Goal: Transaction & Acquisition: Purchase product/service

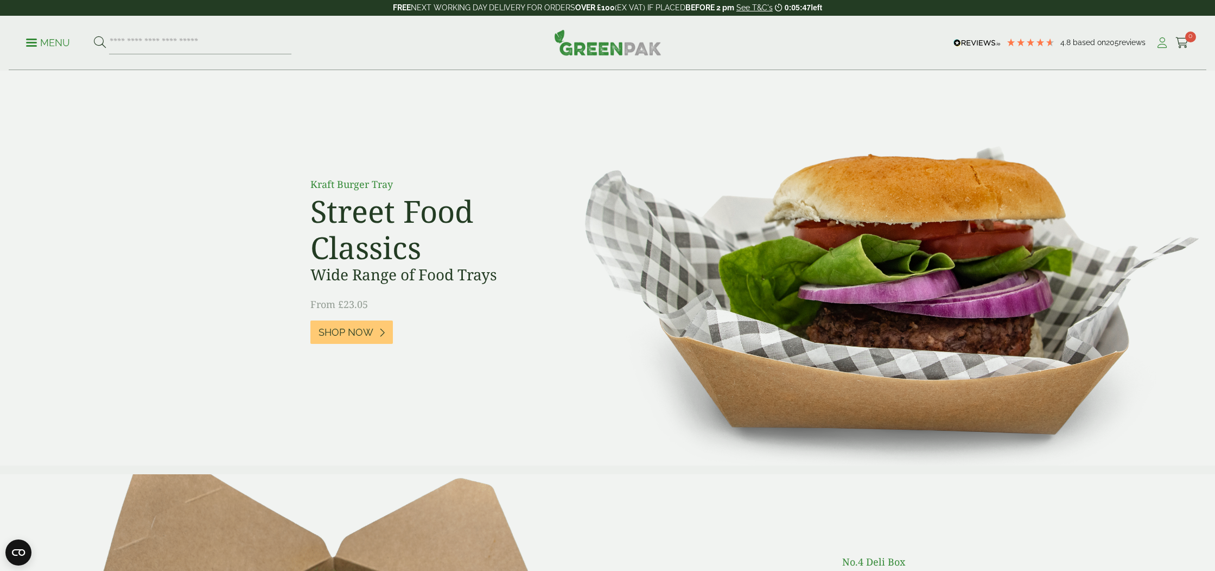
click at [1164, 44] on icon at bounding box center [1163, 42] width 14 height 11
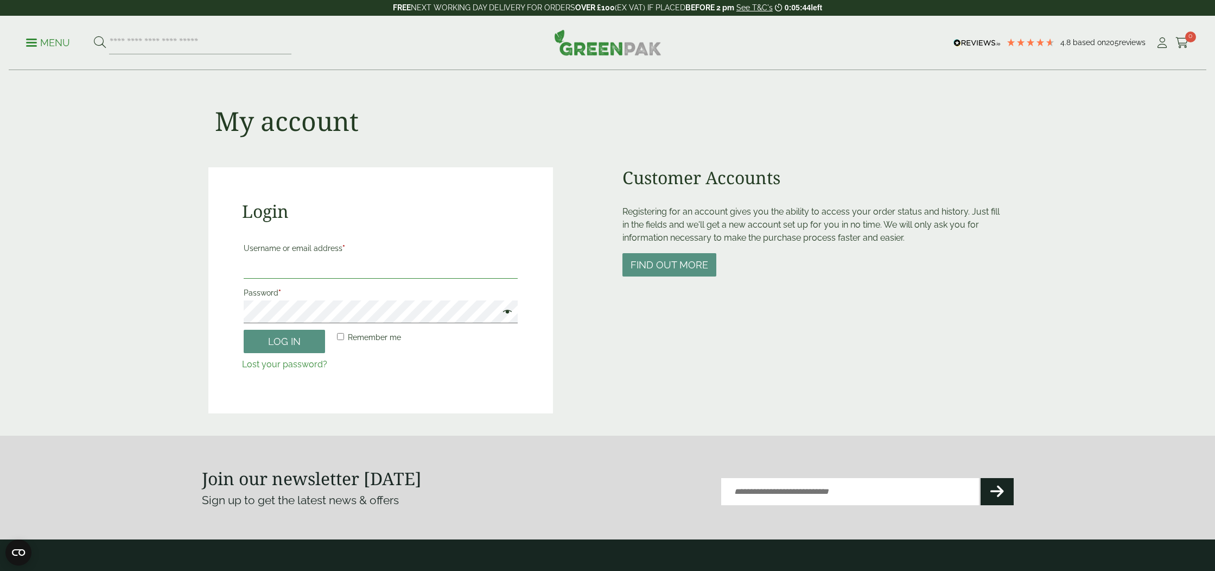
click at [302, 270] on input "Username or email address *" at bounding box center [381, 267] width 274 height 23
type input "**********"
click at [281, 341] on button "Log in" at bounding box center [284, 341] width 81 height 23
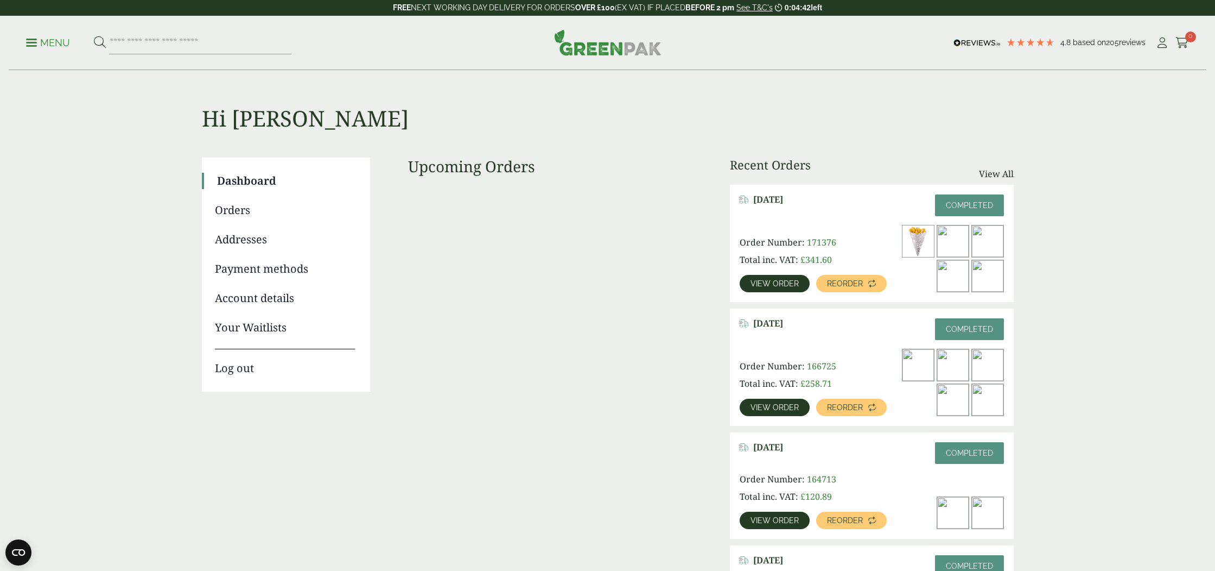
click at [239, 210] on link "Orders" at bounding box center [285, 210] width 140 height 16
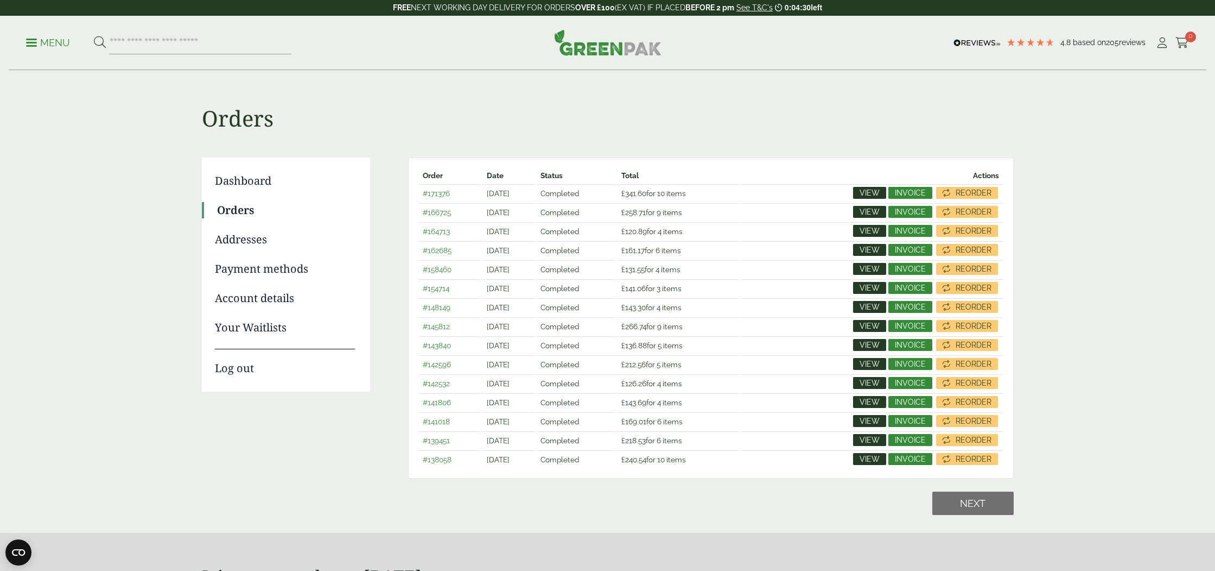
click at [37, 44] on p "Menu" at bounding box center [48, 42] width 44 height 13
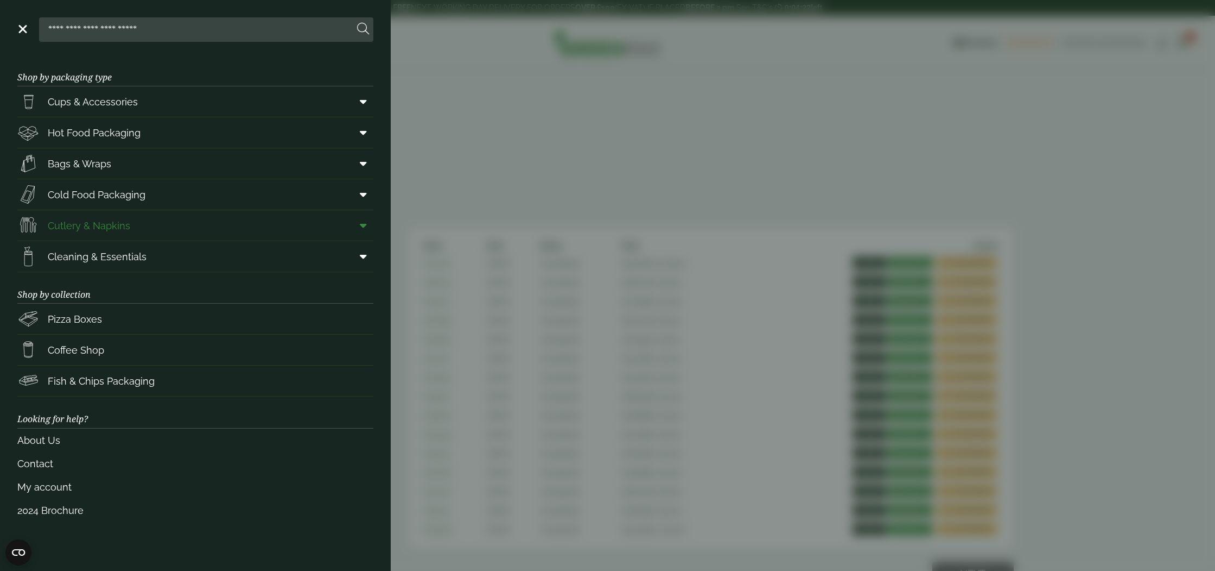
click at [96, 228] on span "Cutlery & Napkins" at bounding box center [89, 225] width 83 height 15
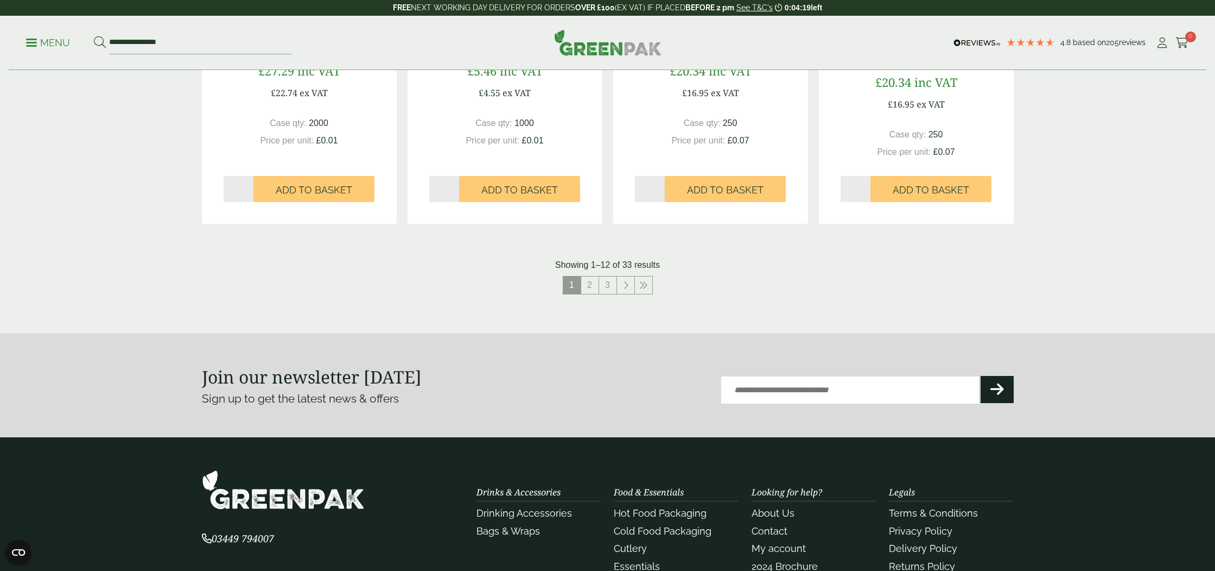
scroll to position [1147, 0]
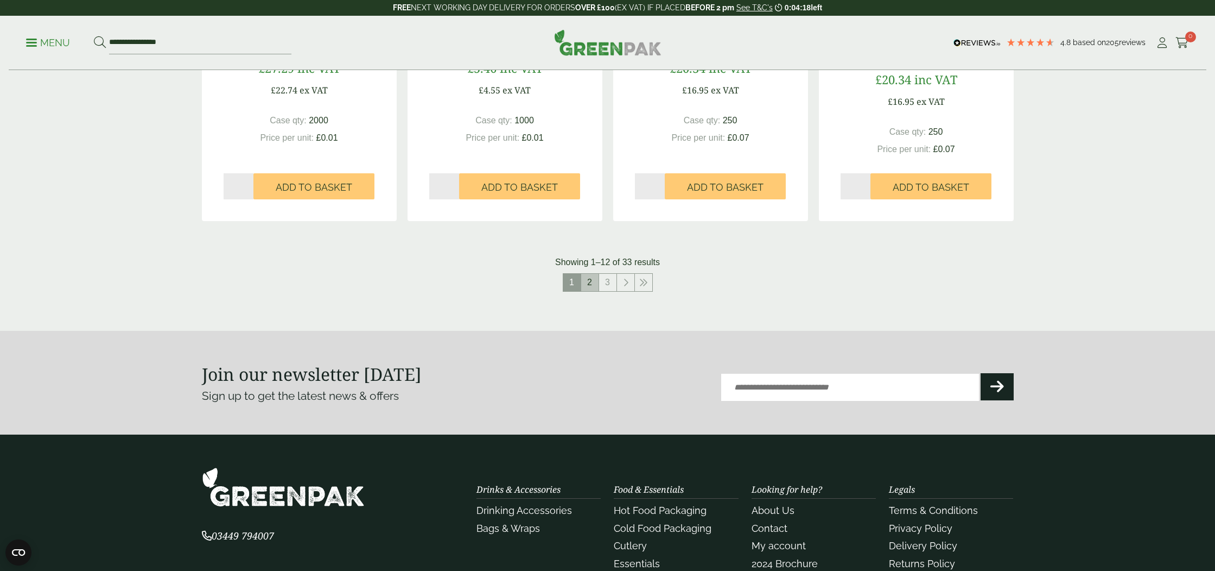
click at [593, 289] on link "2" at bounding box center [589, 282] width 17 height 17
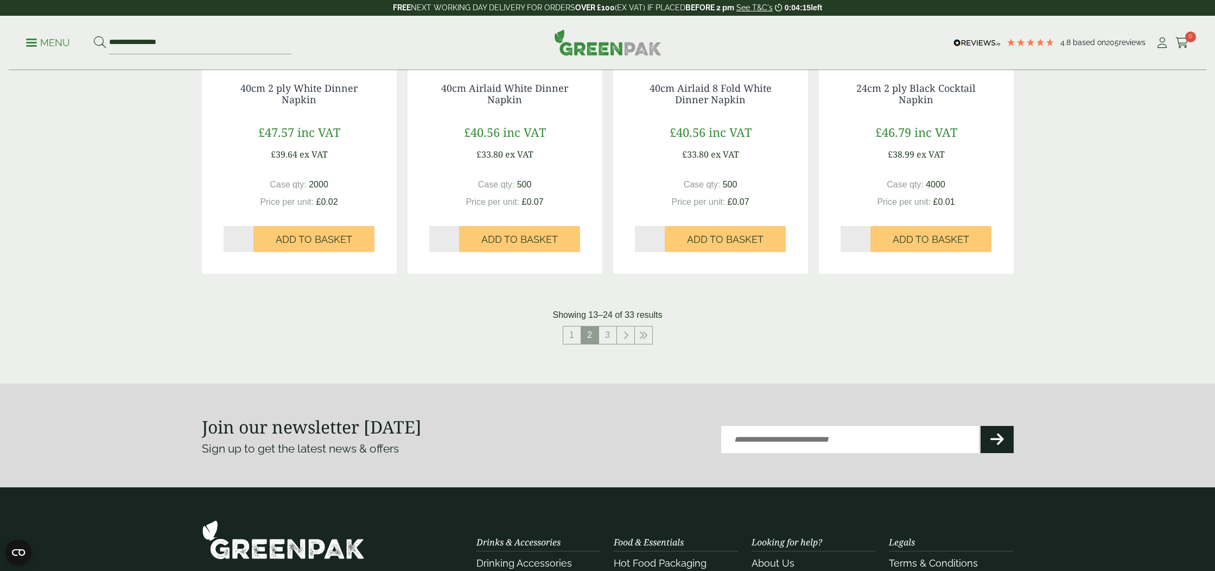
scroll to position [1172, 0]
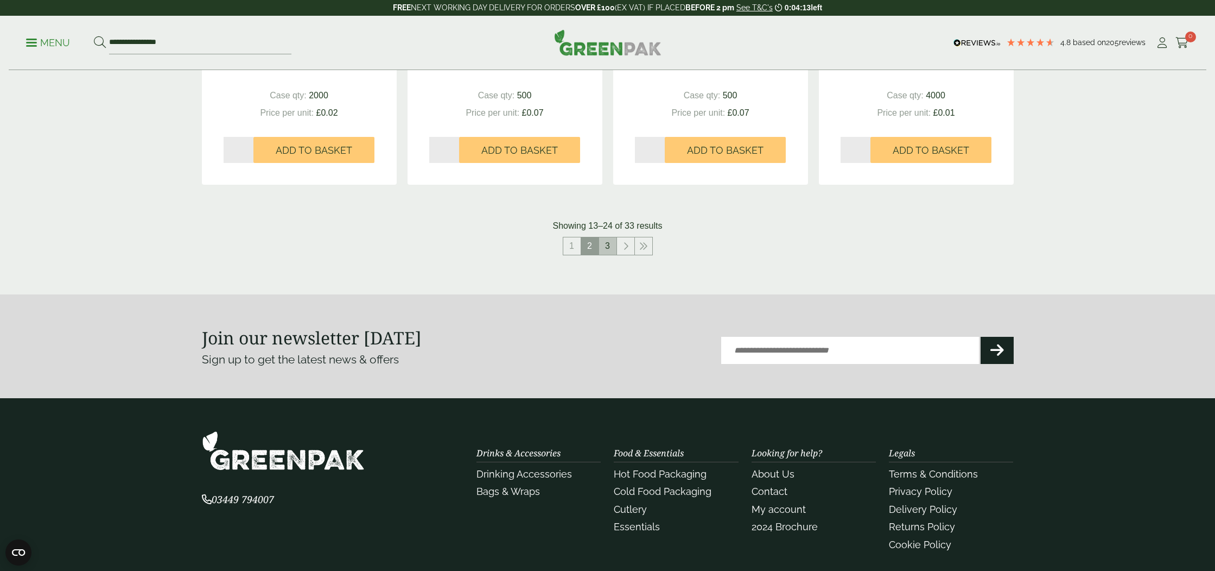
click at [606, 243] on link "3" at bounding box center [607, 245] width 17 height 17
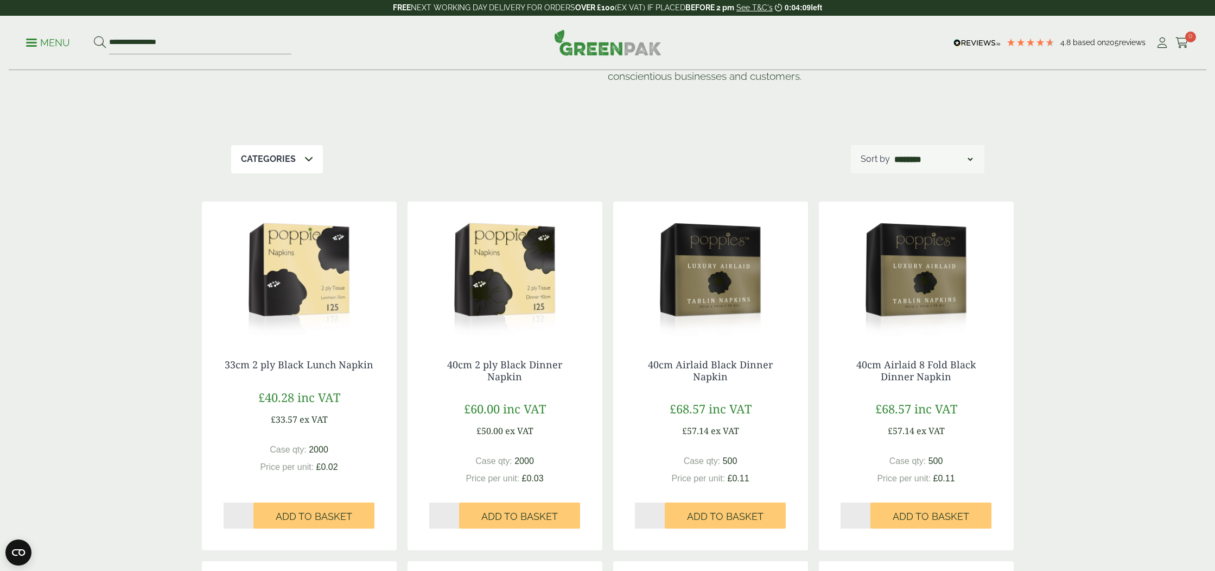
scroll to position [95, 0]
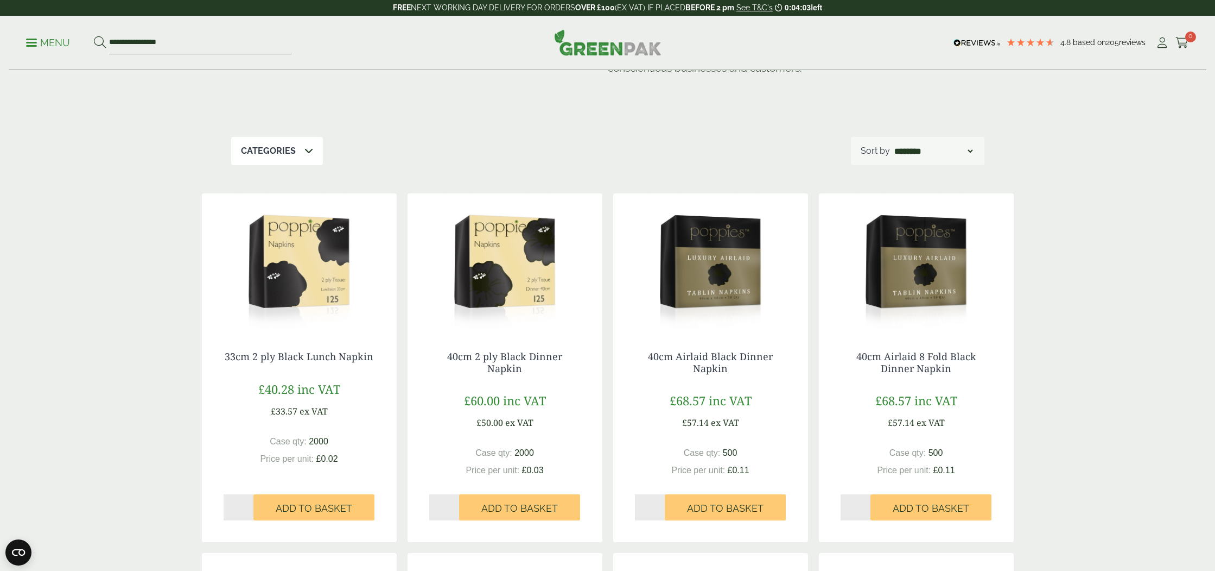
click at [721, 270] on img at bounding box center [710, 261] width 195 height 136
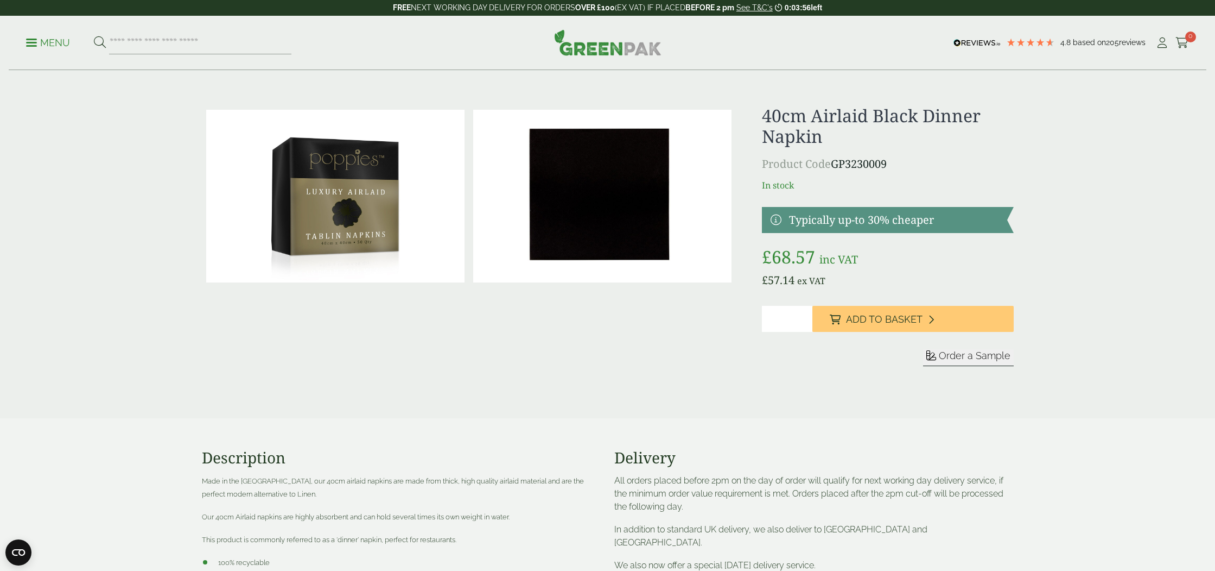
type input "*"
click at [805, 314] on input "*" at bounding box center [787, 319] width 50 height 26
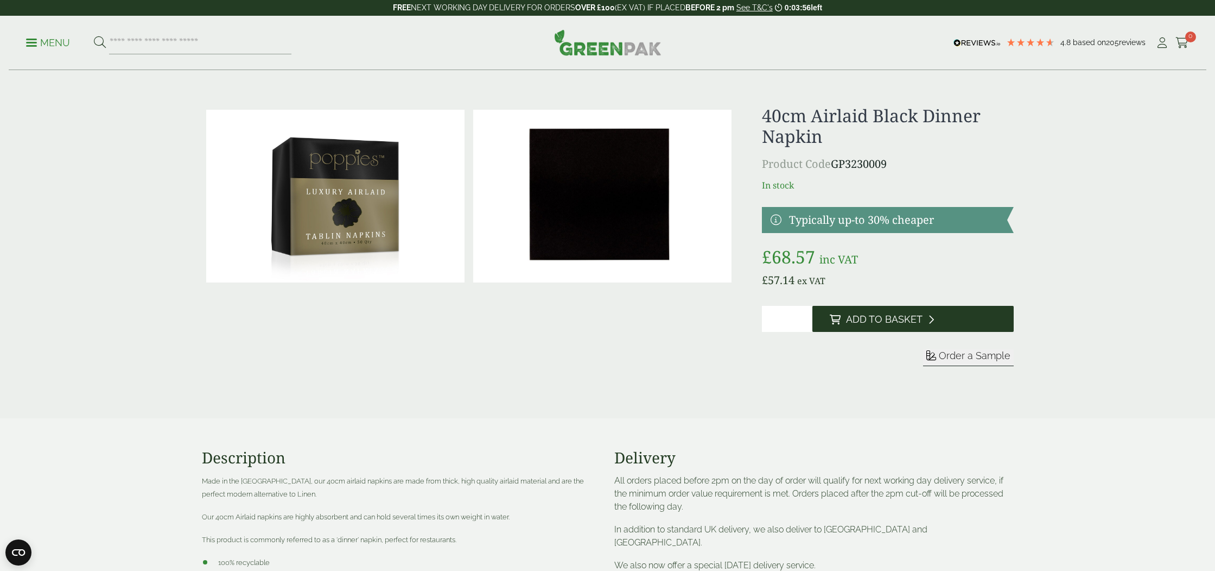
click at [865, 318] on span "Add to Basket" at bounding box center [884, 319] width 77 height 12
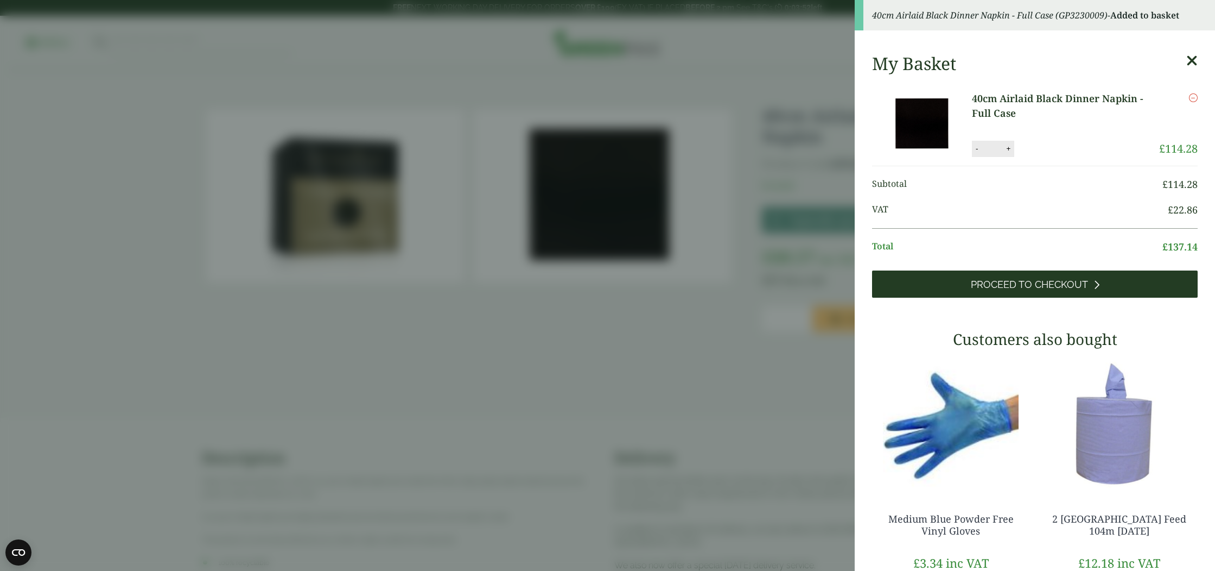
click at [1035, 289] on span "Proceed to Checkout" at bounding box center [1029, 284] width 117 height 12
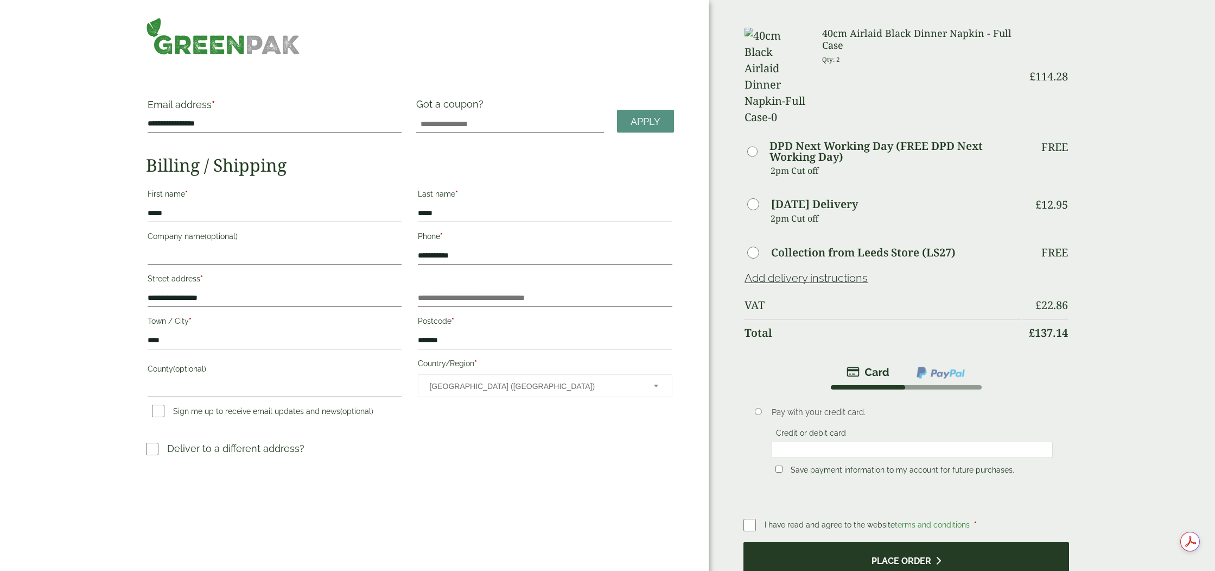
click at [841, 542] on button "Place order" at bounding box center [907, 559] width 326 height 35
